Goal: Navigation & Orientation: Find specific page/section

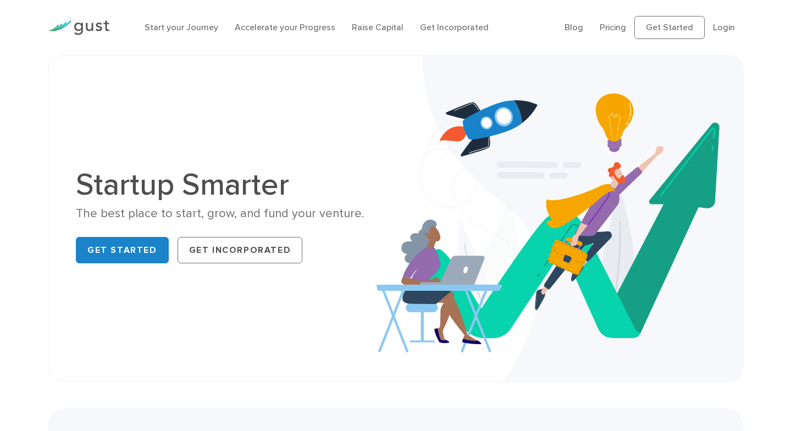
click at [104, 30] on img at bounding box center [79, 27] width 62 height 15
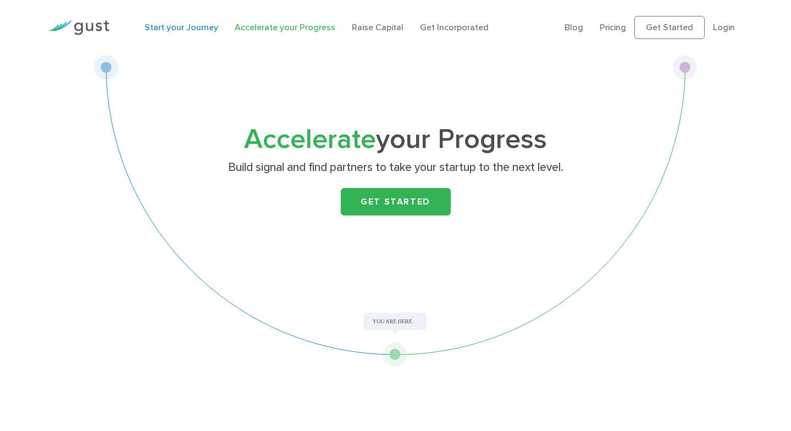
click at [200, 29] on link "Start your Journey" at bounding box center [182, 27] width 74 height 10
